Goal: Transaction & Acquisition: Purchase product/service

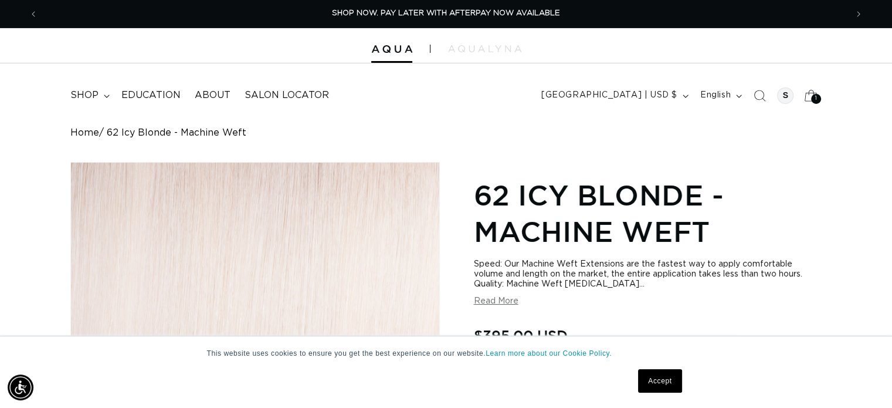
click at [815, 96] on span "1" at bounding box center [816, 99] width 2 height 10
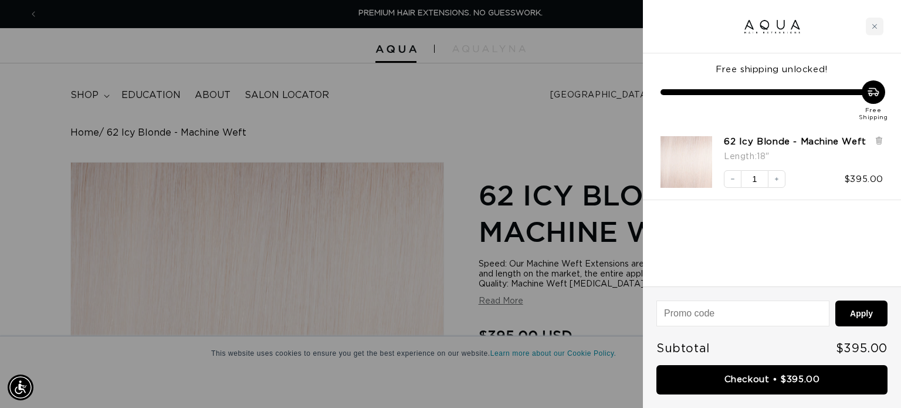
click at [690, 320] on input at bounding box center [743, 313] width 172 height 25
type input "CHECKMATE15"
click at [870, 315] on button "Apply" at bounding box center [861, 313] width 52 height 26
click at [884, 99] on div "Free Shipping" at bounding box center [873, 100] width 44 height 41
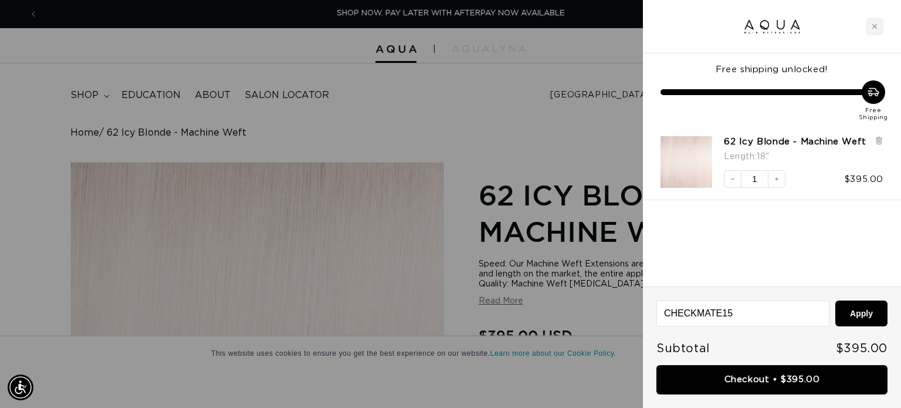
click at [727, 309] on input "CHECKMATE15" at bounding box center [743, 313] width 172 height 25
paste input "MMAQUA10"
type input "MMAQUA10"
click at [881, 307] on button "Apply" at bounding box center [861, 313] width 52 height 26
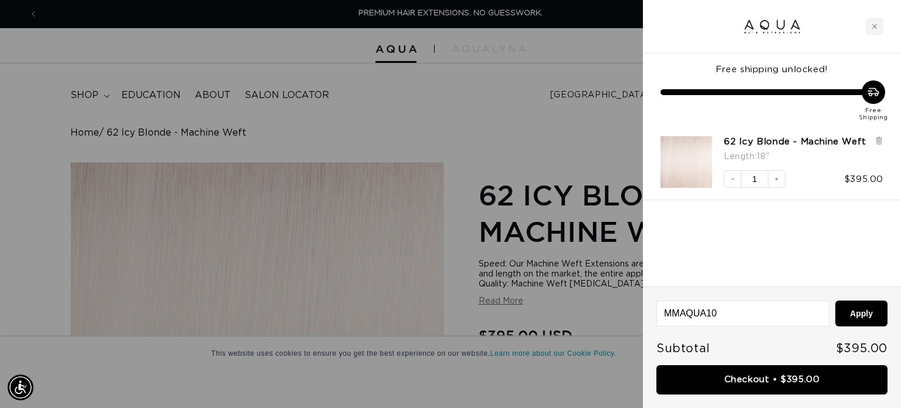
click at [749, 306] on input "MMAQUA10" at bounding box center [743, 313] width 172 height 25
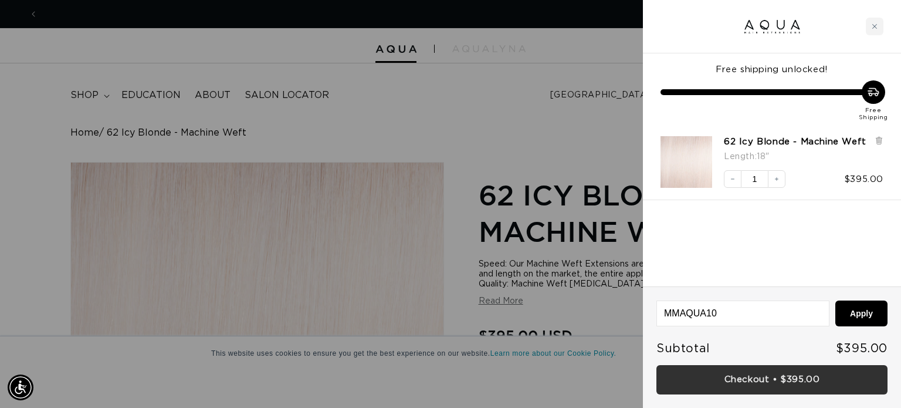
click at [730, 389] on link "Checkout • $395.00" at bounding box center [771, 380] width 231 height 30
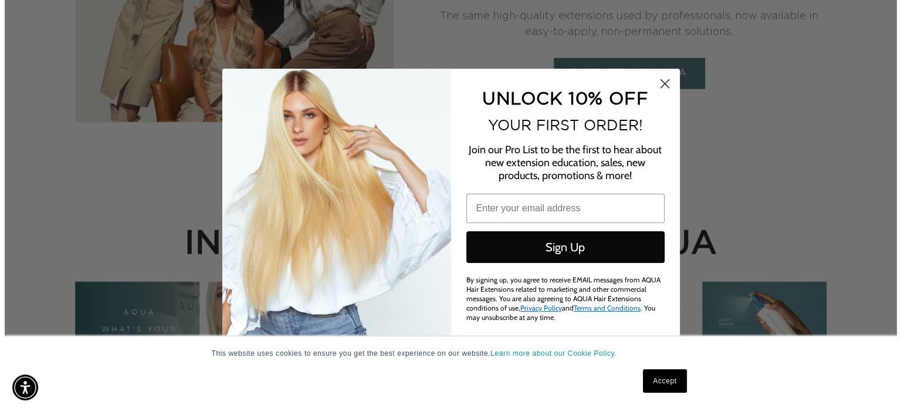
scroll to position [0, 1635]
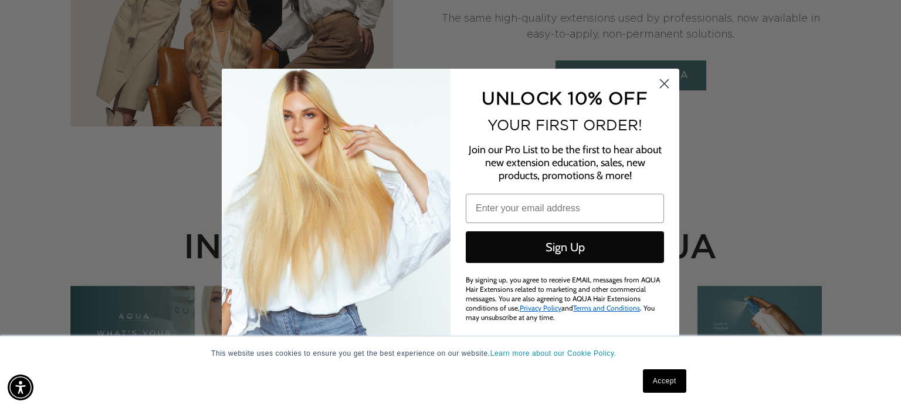
click at [673, 376] on link "Accept" at bounding box center [664, 380] width 43 height 23
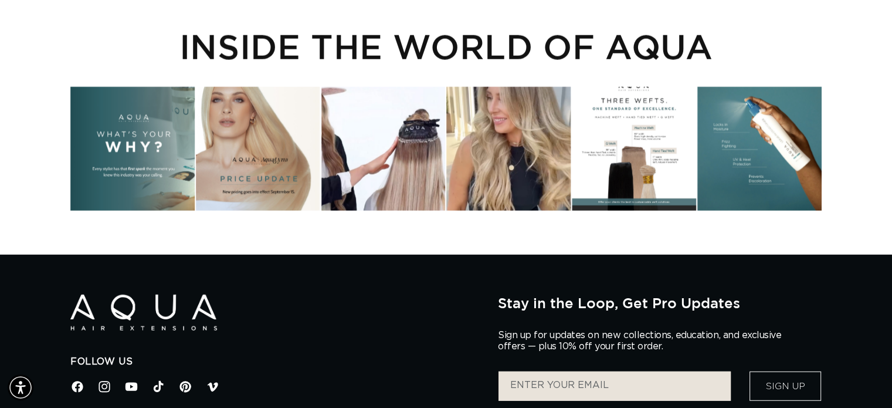
scroll to position [0, 809]
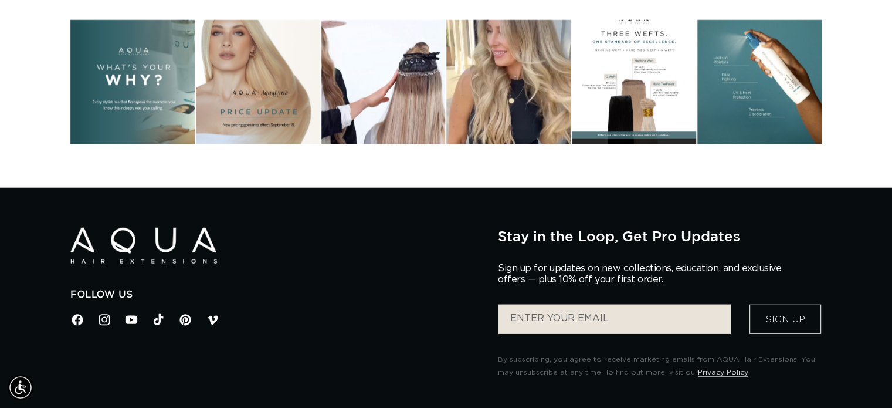
scroll to position [3018, 0]
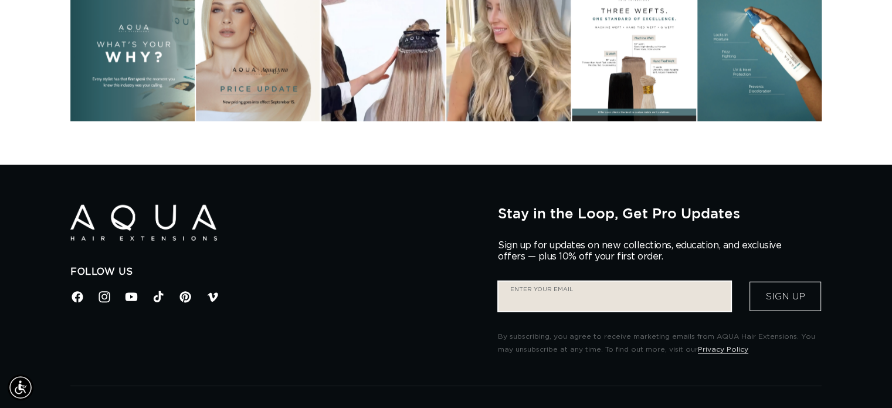
click at [633, 284] on input "Enter your email" at bounding box center [614, 295] width 232 height 29
click at [559, 301] on input "Enter your email" at bounding box center [604, 295] width 213 height 29
type input "S_86226@outlook.com"
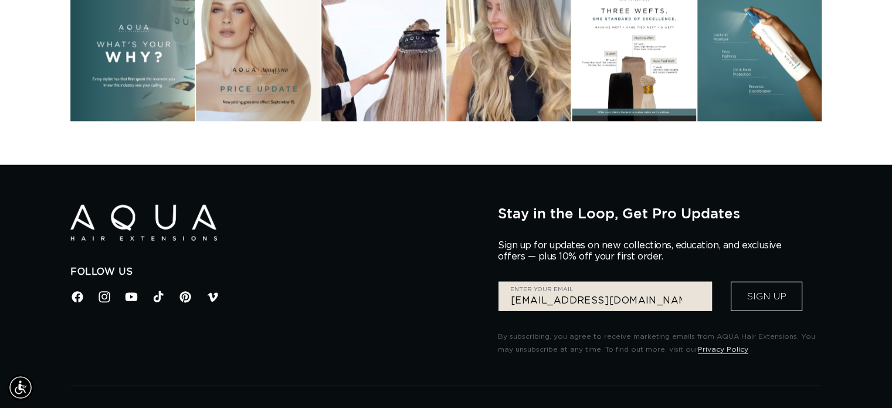
click at [751, 303] on button "Sign Up" at bounding box center [767, 295] width 72 height 29
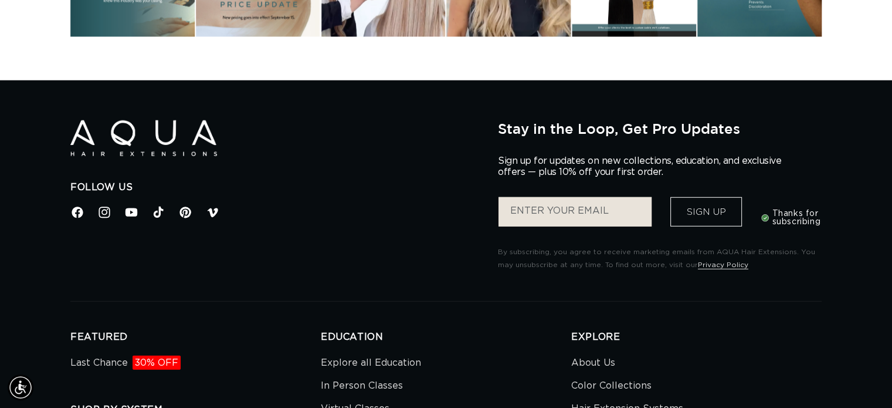
scroll to position [0, 809]
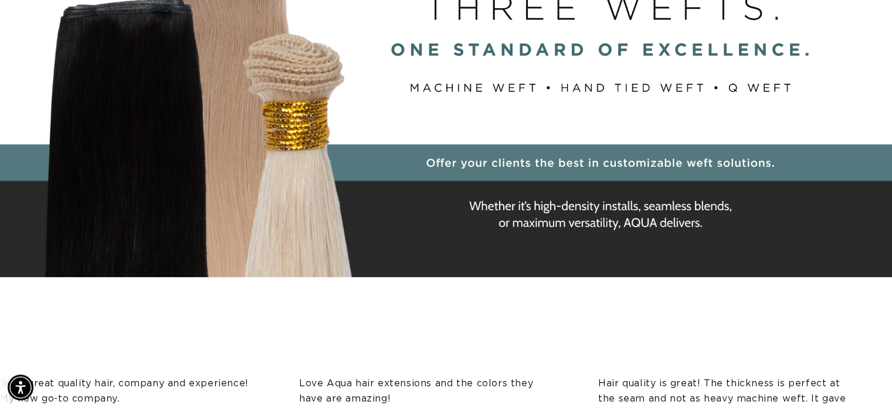
scroll to position [0, 809]
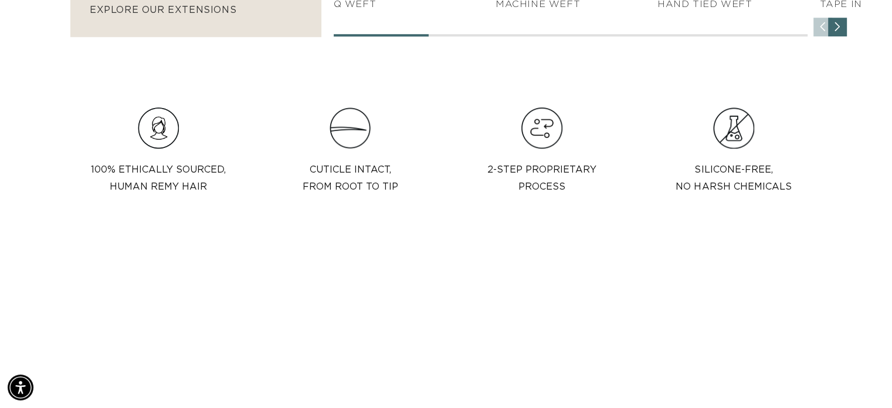
scroll to position [0, 1617]
